Goal: Find specific page/section: Find specific page/section

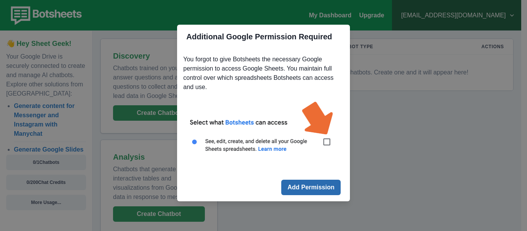
click at [305, 184] on button "Add Permission" at bounding box center [310, 187] width 59 height 15
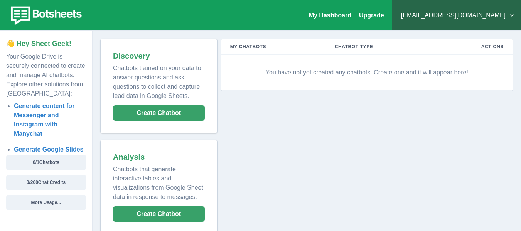
click at [345, 21] on div "My Dashboard Upgrade ramertojrdillosa@gmail.com Plans & Pricing My Billing Help…" at bounding box center [260, 15] width 521 height 31
click at [350, 15] on link "My Dashboard" at bounding box center [330, 15] width 42 height 7
